Goal: Find contact information: Find contact information

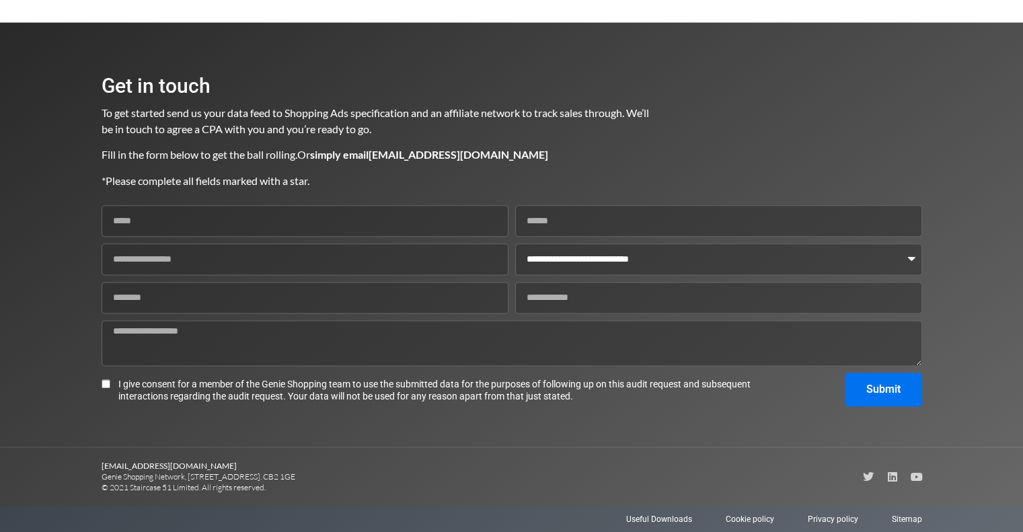
scroll to position [1686, 0]
click at [213, 476] on p "advertising@genieshopping.co.uk Genie Shopping Network, 9 Hills Road, Cambridge…" at bounding box center [307, 477] width 410 height 32
drag, startPoint x: 145, startPoint y: 483, endPoint x: 169, endPoint y: 484, distance: 24.2
click at [150, 483] on p "advertising@genieshopping.co.uk Genie Shopping Network, 9 Hills Road, Cambridge…" at bounding box center [307, 477] width 410 height 32
drag, startPoint x: 265, startPoint y: 494, endPoint x: 256, endPoint y: 480, distance: 17.5
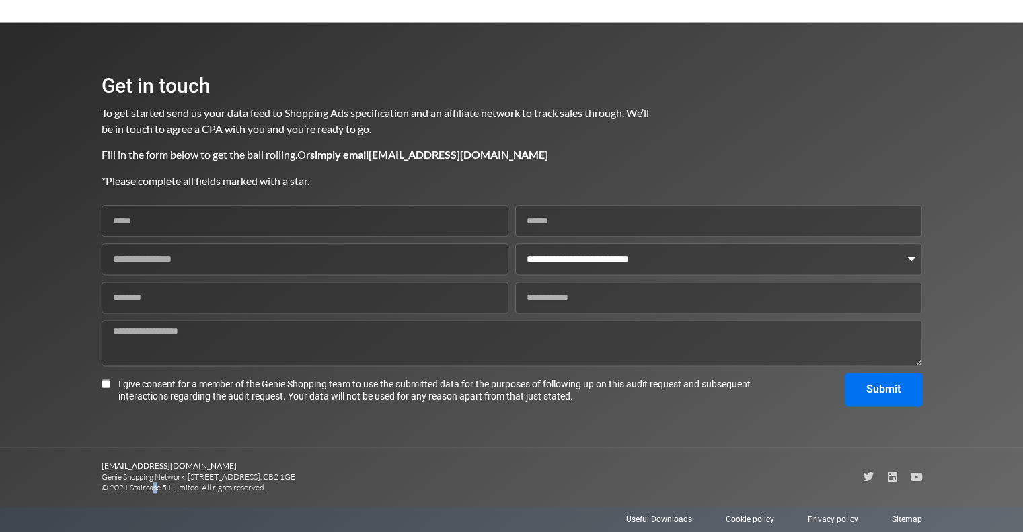
click at [200, 488] on section "advertising@genieshopping.co.uk Genie Shopping Network, 9 Hills Road, Cambridge…" at bounding box center [512, 476] width 821 height 59
click at [261, 476] on p "advertising@genieshopping.co.uk Genie Shopping Network, 9 Hills Road, Cambridge…" at bounding box center [307, 477] width 410 height 32
drag, startPoint x: 225, startPoint y: 476, endPoint x: 311, endPoint y: 480, distance: 86.2
click at [310, 480] on p "advertising@genieshopping.co.uk Genie Shopping Network, 9 Hills Road, Cambridge…" at bounding box center [307, 477] width 410 height 32
click at [311, 480] on p "advertising@genieshopping.co.uk Genie Shopping Network, 9 Hills Road, Cambridge…" at bounding box center [307, 477] width 410 height 32
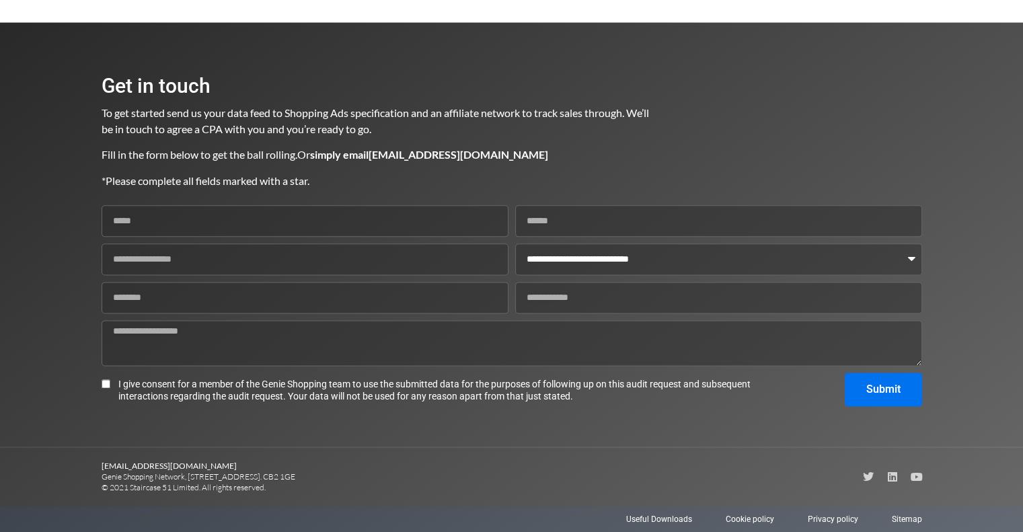
click at [223, 485] on p "advertising@genieshopping.co.uk Genie Shopping Network, 9 Hills Road, Cambridge…" at bounding box center [307, 477] width 410 height 32
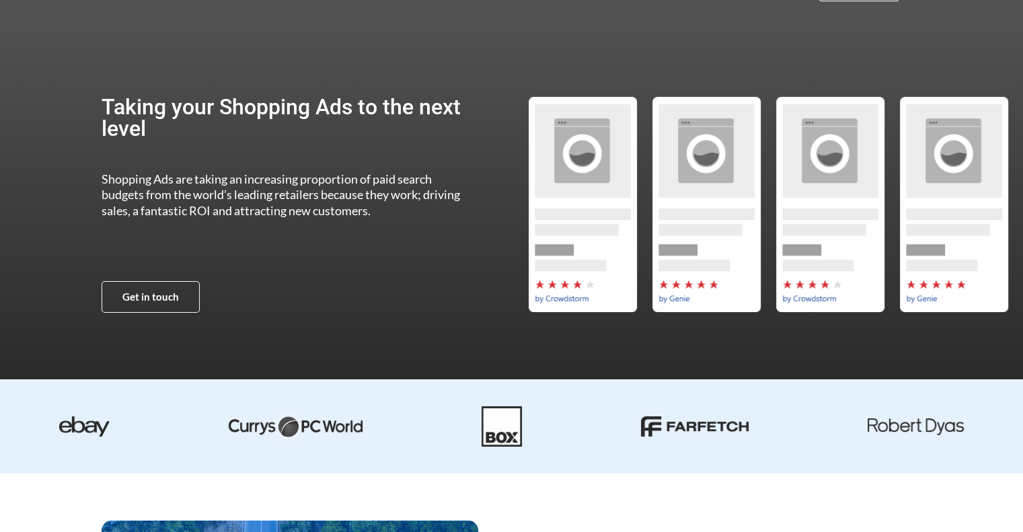
scroll to position [0, 0]
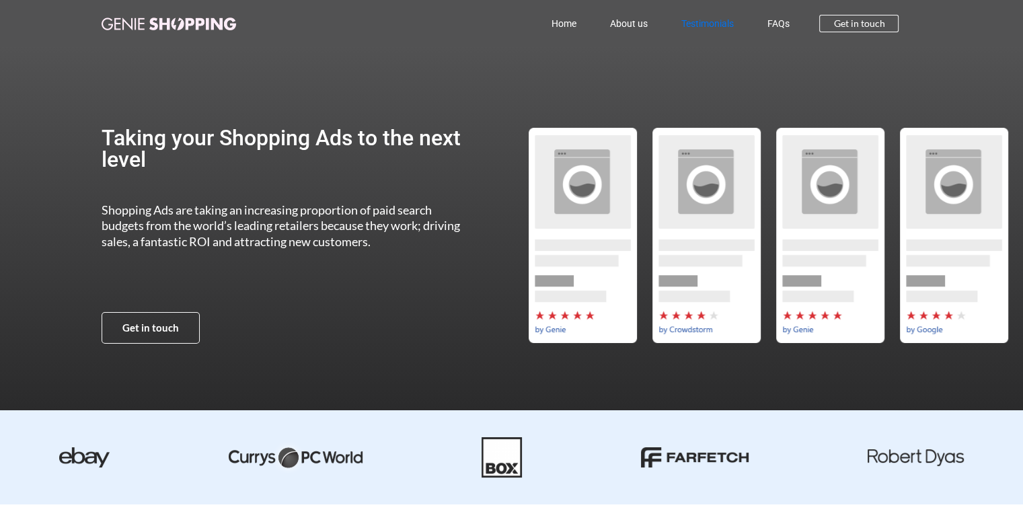
click at [697, 24] on link "Testimonials" at bounding box center [707, 23] width 86 height 31
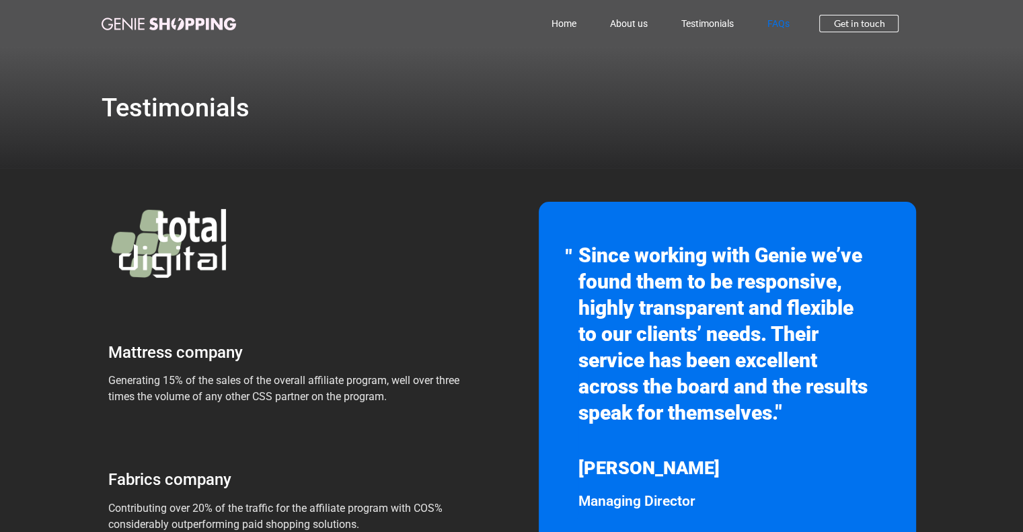
click at [772, 27] on link "FAQs" at bounding box center [778, 23] width 56 height 31
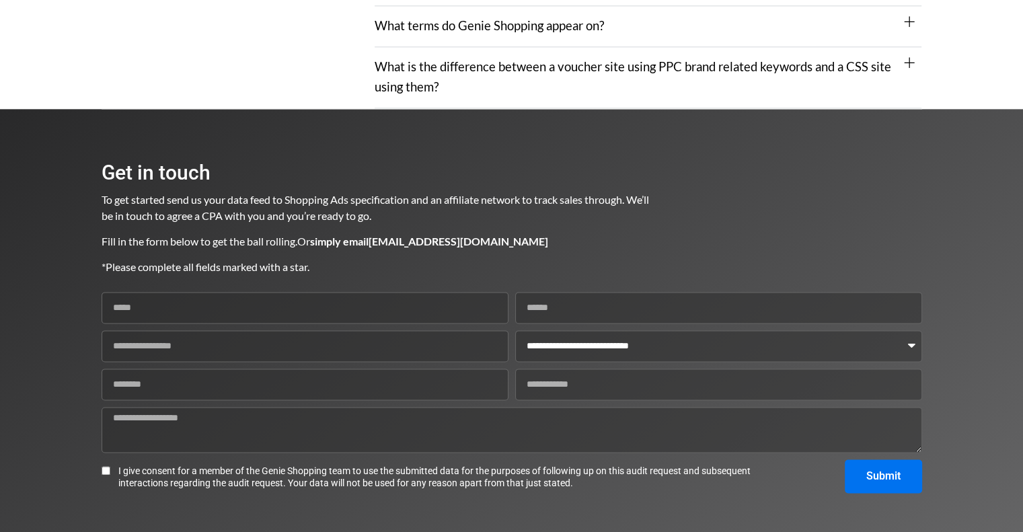
scroll to position [1807, 0]
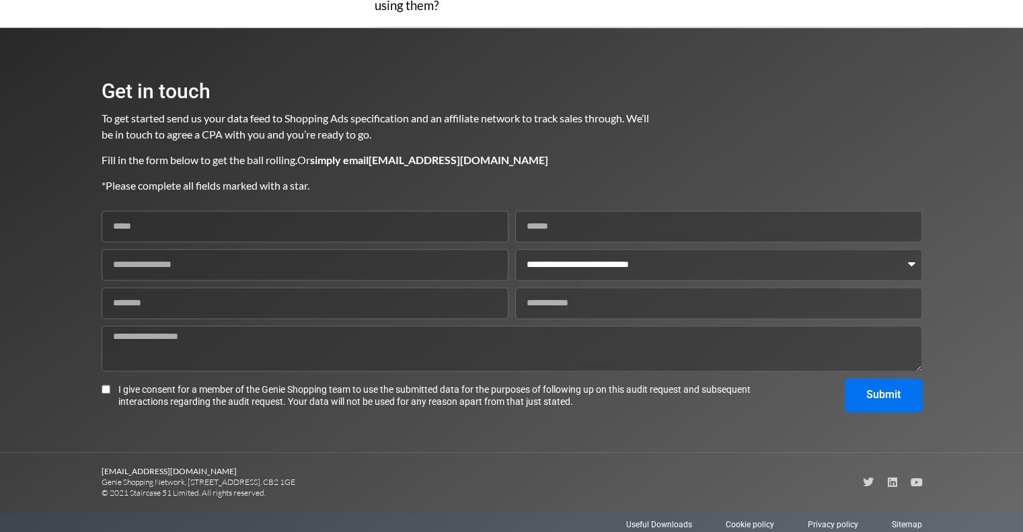
drag, startPoint x: 327, startPoint y: 476, endPoint x: 250, endPoint y: 471, distance: 76.8
click at [252, 473] on p "advertising@genieshopping.co.uk Genie Shopping Network, 9 Hills Road, Cambridge…" at bounding box center [307, 482] width 410 height 32
drag, startPoint x: 97, startPoint y: 476, endPoint x: 189, endPoint y: 478, distance: 92.2
click at [186, 480] on section "advertising@genieshopping.co.uk Genie Shopping Network, 9 Hills Road, Cambridge…" at bounding box center [511, 482] width 1023 height 59
copy p "Genie Shopping Network"
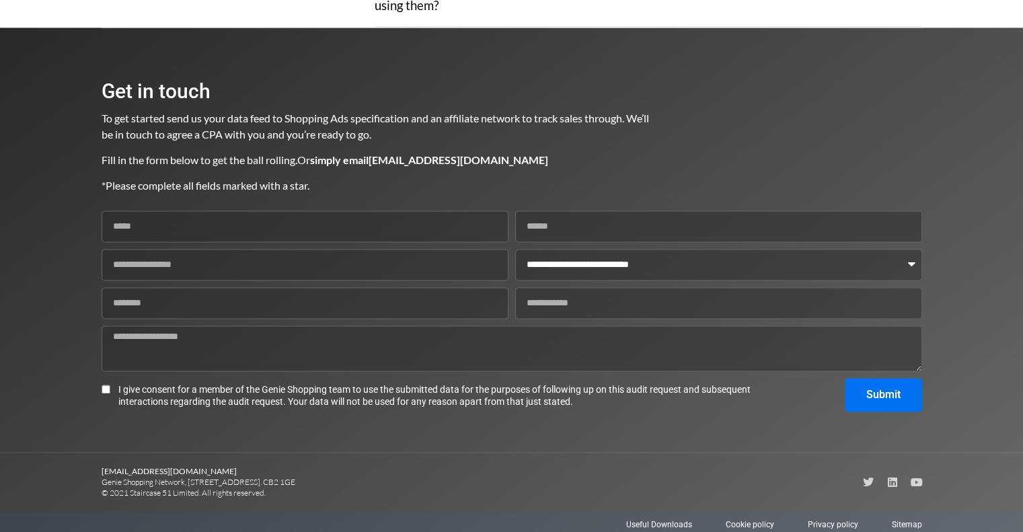
click at [268, 472] on p "advertising@genieshopping.co.uk Genie Shopping Network, 9 Hills Road, Cambridge…" at bounding box center [307, 482] width 410 height 32
drag, startPoint x: 312, startPoint y: 480, endPoint x: 234, endPoint y: 480, distance: 78.0
click at [234, 480] on p "advertising@genieshopping.co.uk Genie Shopping Network, 9 Hills Road, Cambridge…" at bounding box center [307, 482] width 410 height 32
copy p "Cambridge. CB2 1GE"
click at [334, 476] on p "advertising@genieshopping.co.uk Genie Shopping Network, 9 Hills Road, Cambridge…" at bounding box center [307, 482] width 410 height 32
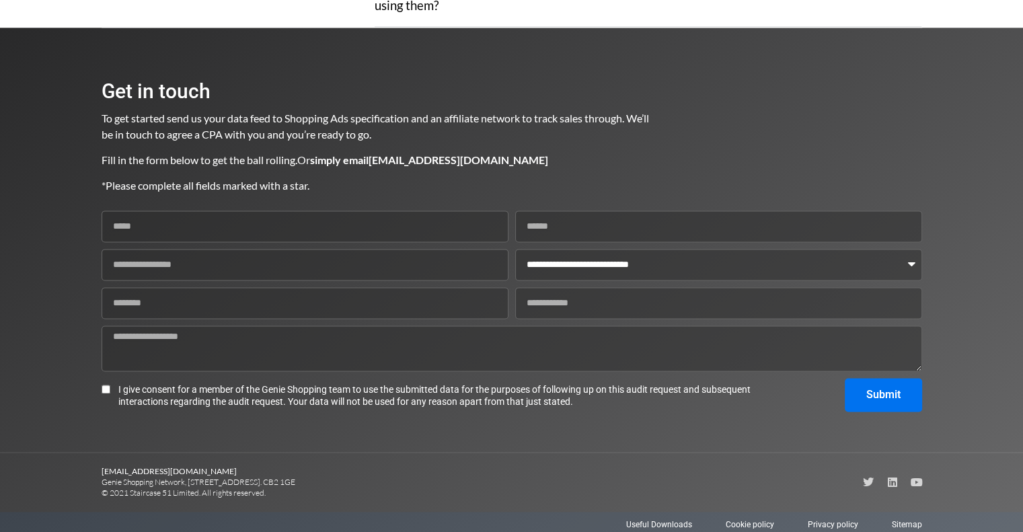
drag, startPoint x: 191, startPoint y: 476, endPoint x: 338, endPoint y: 476, distance: 146.6
click at [338, 476] on p "advertising@genieshopping.co.uk Genie Shopping Network, 9 Hills Road, Cambridge…" at bounding box center [307, 482] width 410 height 32
copy p "9 Hills Road, Cambridge. CB2 1GE"
